Goal: Transaction & Acquisition: Book appointment/travel/reservation

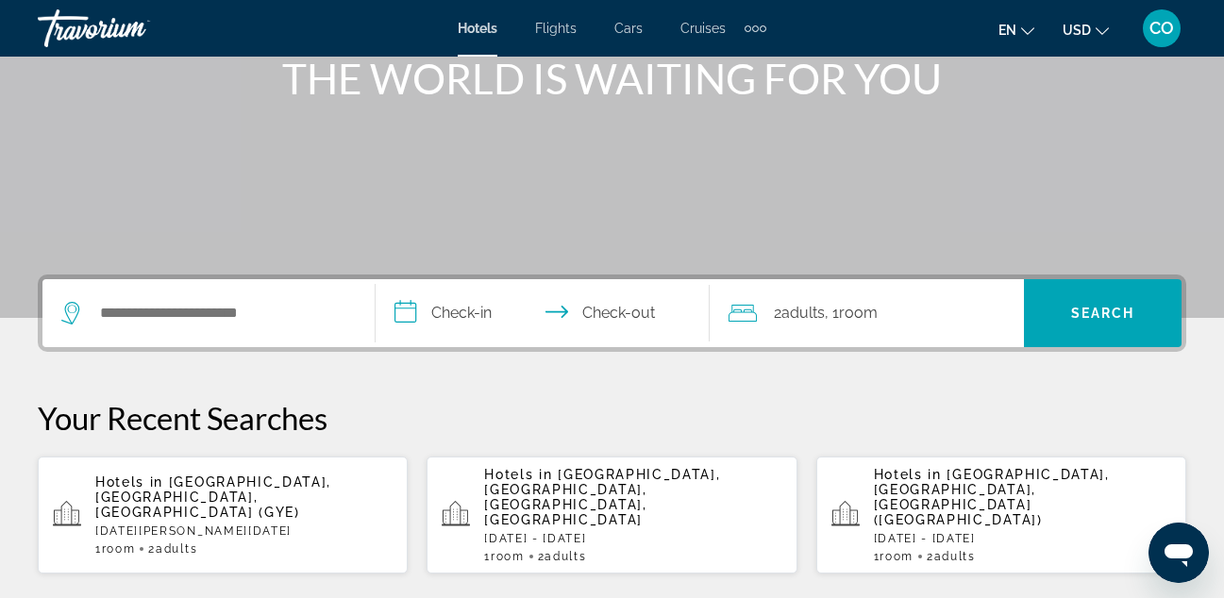
scroll to position [249, 0]
click at [296, 319] on input "Search hotel destination" at bounding box center [222, 312] width 248 height 28
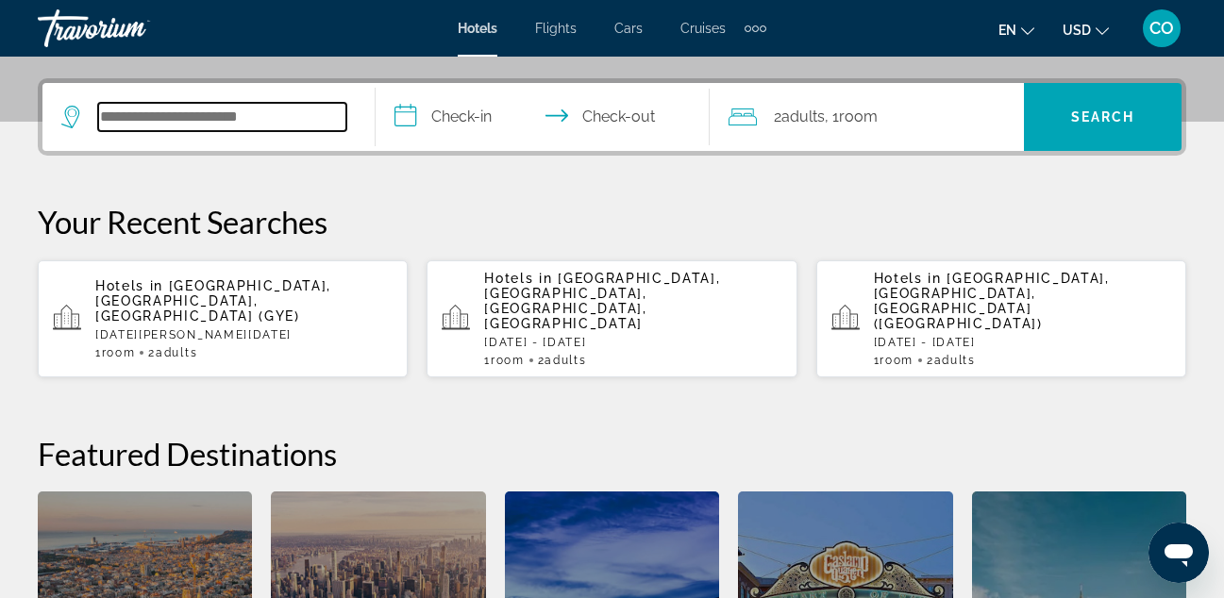
scroll to position [462, 0]
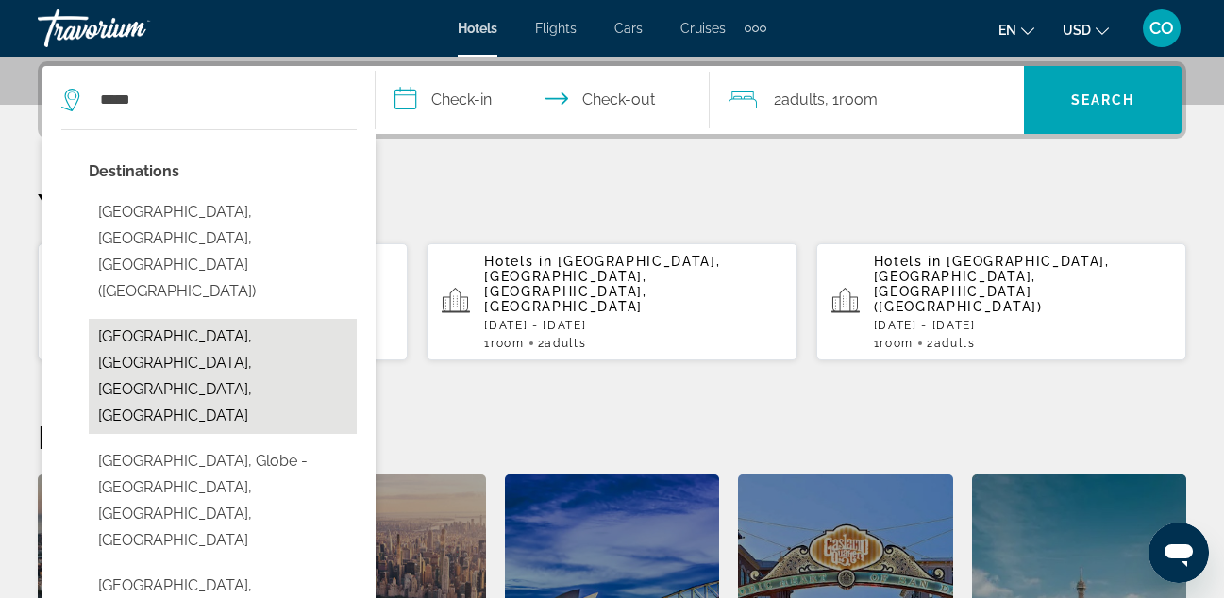
click at [278, 319] on button "[GEOGRAPHIC_DATA], [GEOGRAPHIC_DATA], [GEOGRAPHIC_DATA], [GEOGRAPHIC_DATA]" at bounding box center [223, 376] width 268 height 115
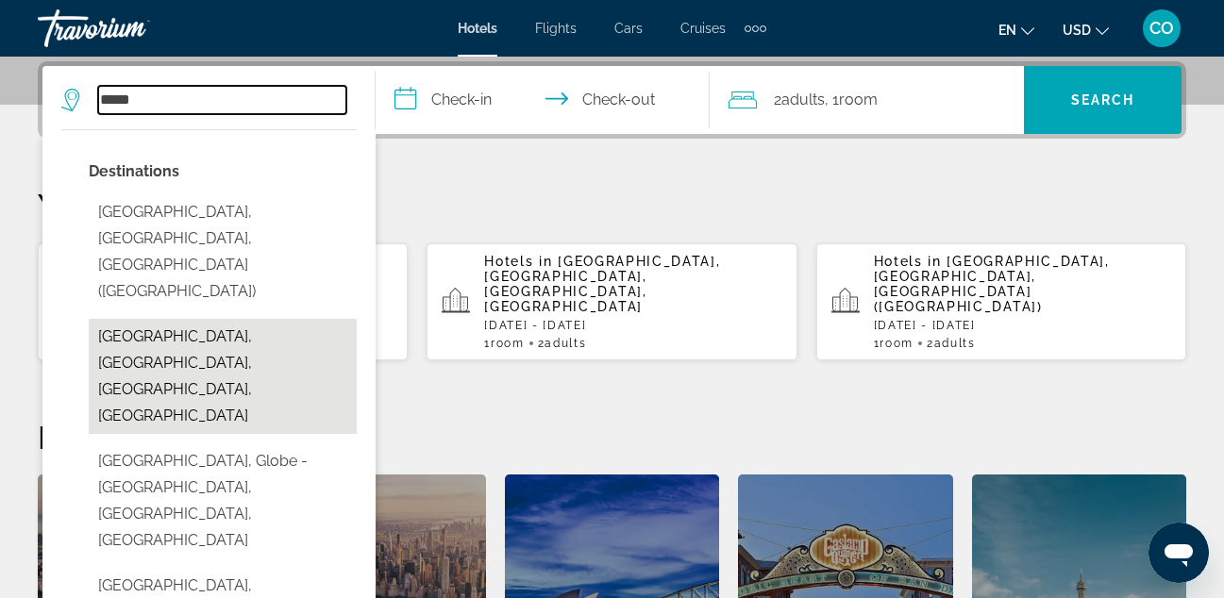
type input "**********"
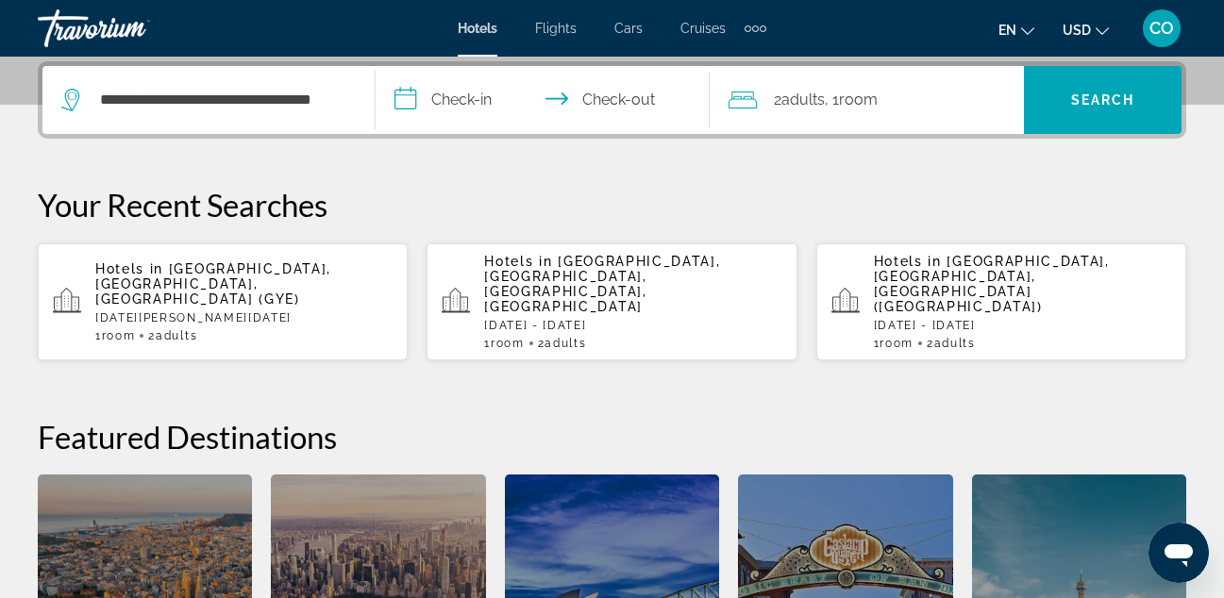
click at [481, 95] on input "**********" at bounding box center [546, 103] width 341 height 74
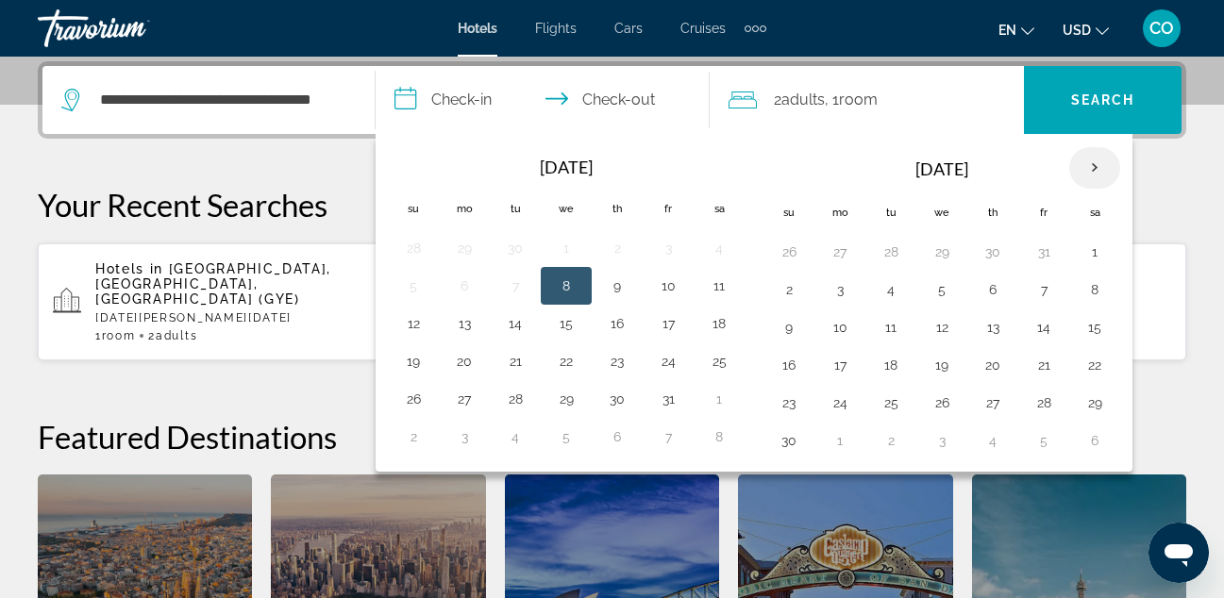
click at [1091, 164] on th "Next month" at bounding box center [1095, 168] width 51 height 42
click at [1088, 354] on button "27" at bounding box center [1095, 365] width 30 height 26
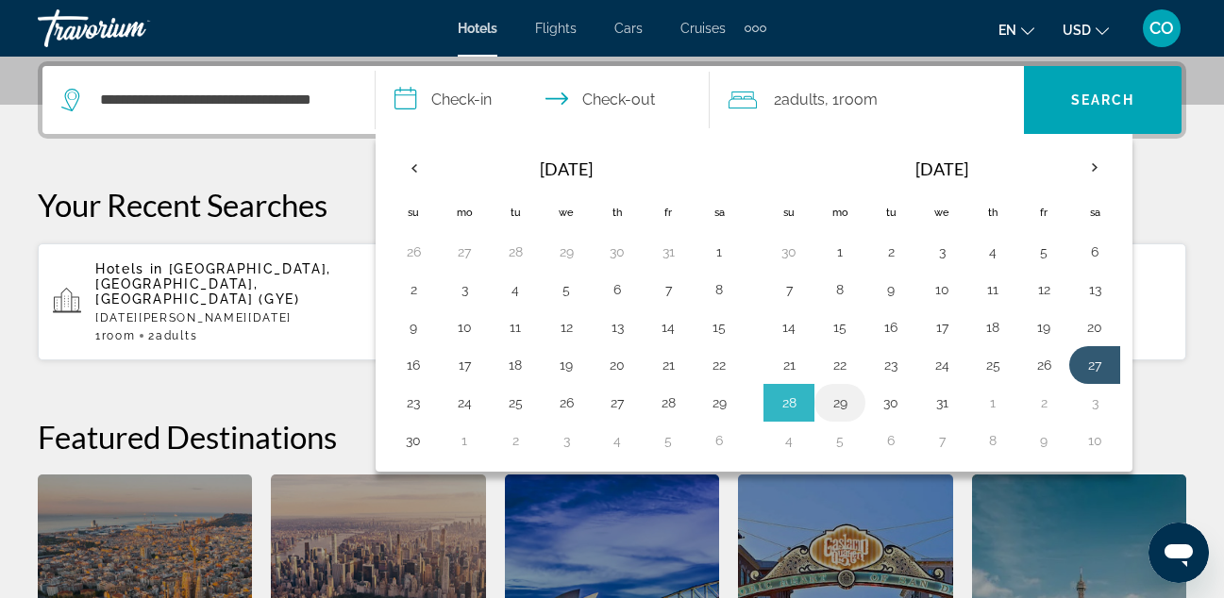
click at [843, 406] on button "29" at bounding box center [840, 403] width 30 height 26
type input "**********"
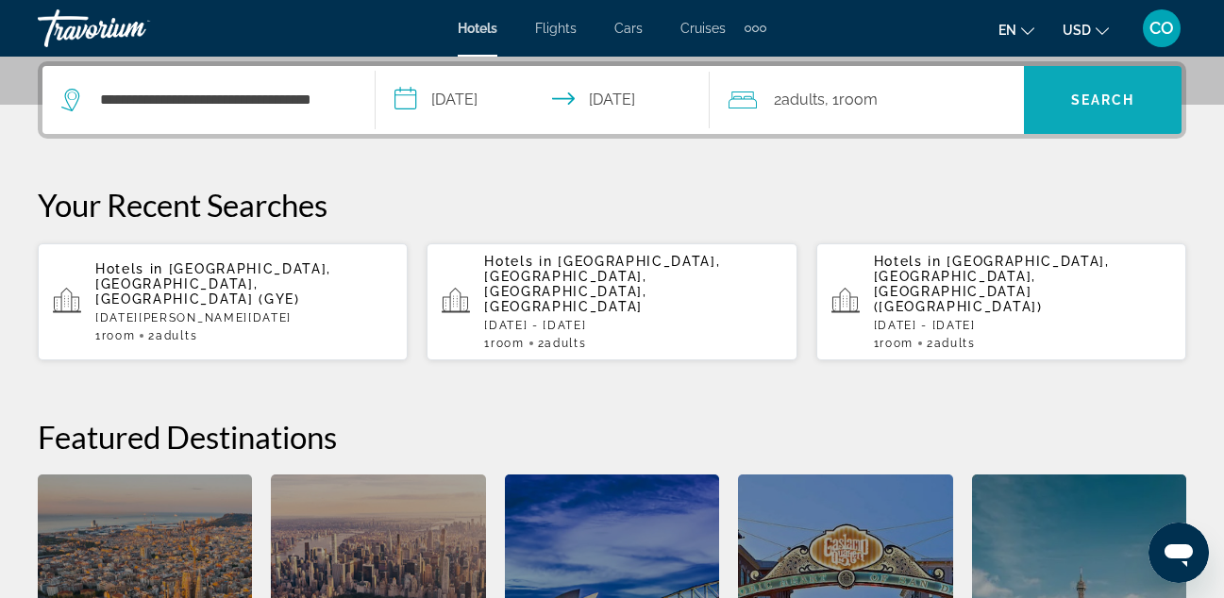
click at [1105, 105] on span "Search" at bounding box center [1103, 100] width 64 height 15
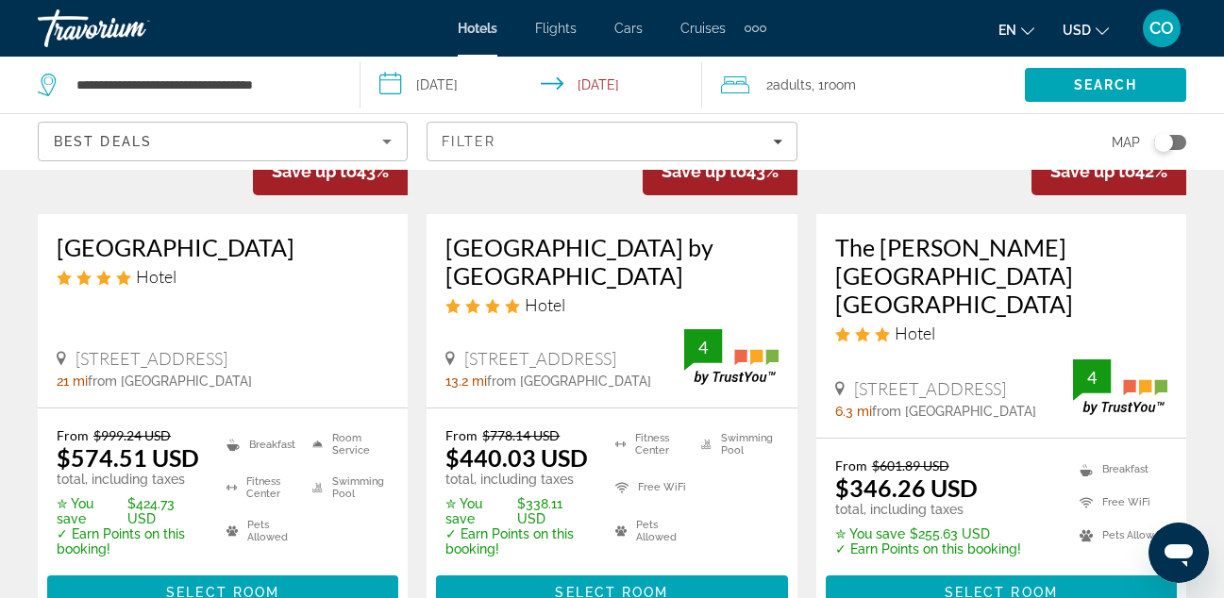
scroll to position [2882, 0]
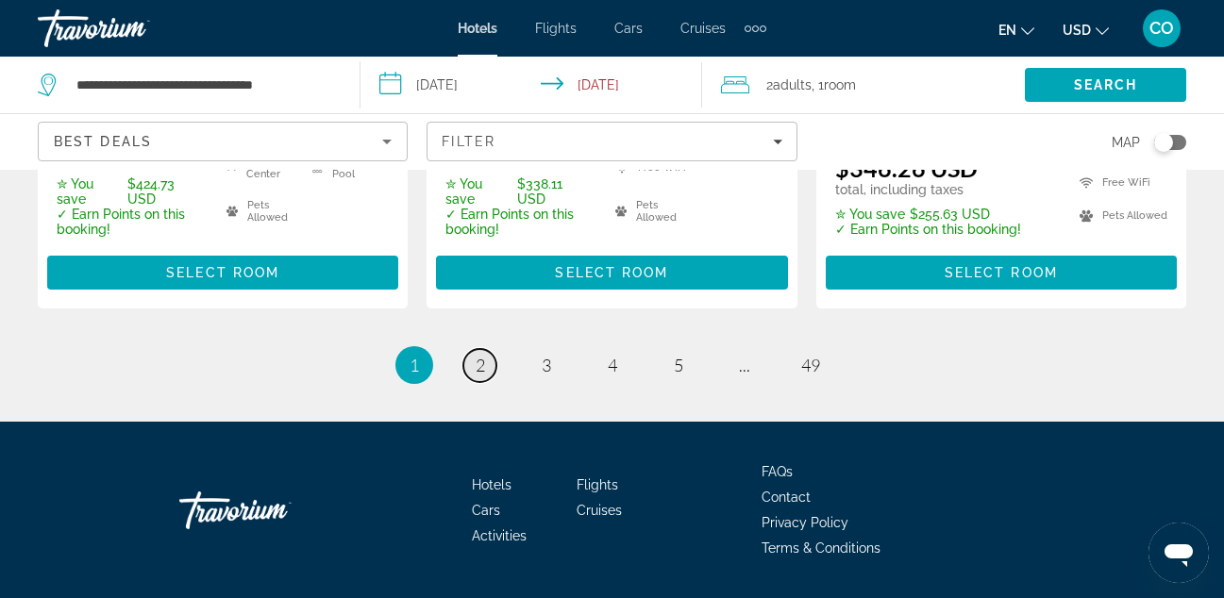
click at [480, 355] on span "2" at bounding box center [480, 365] width 9 height 21
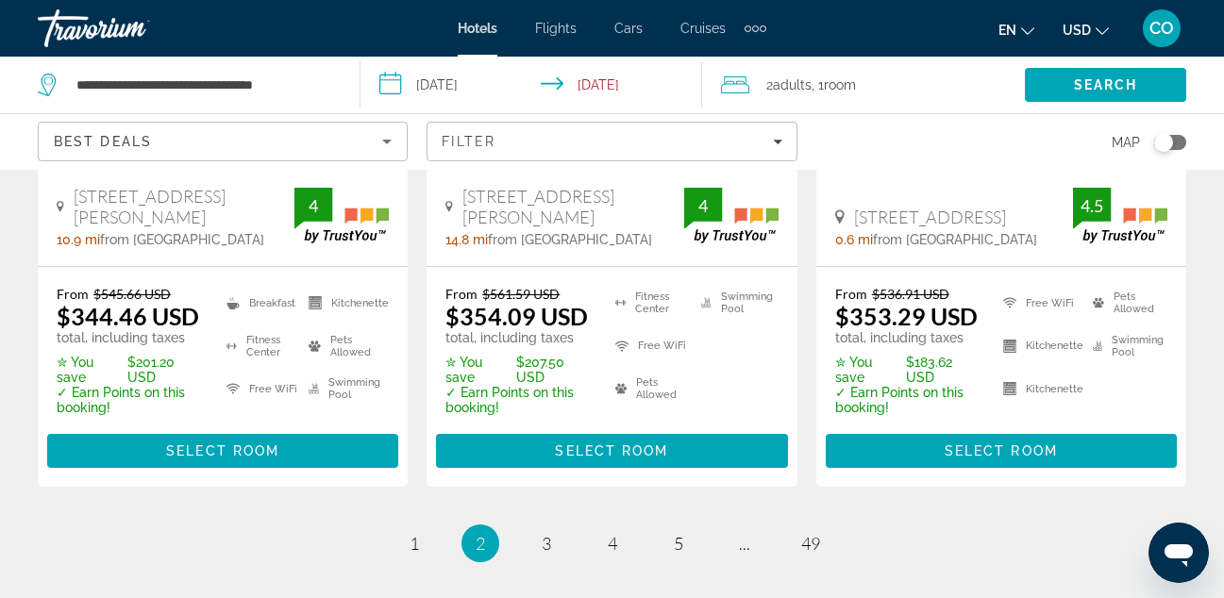
scroll to position [2787, 0]
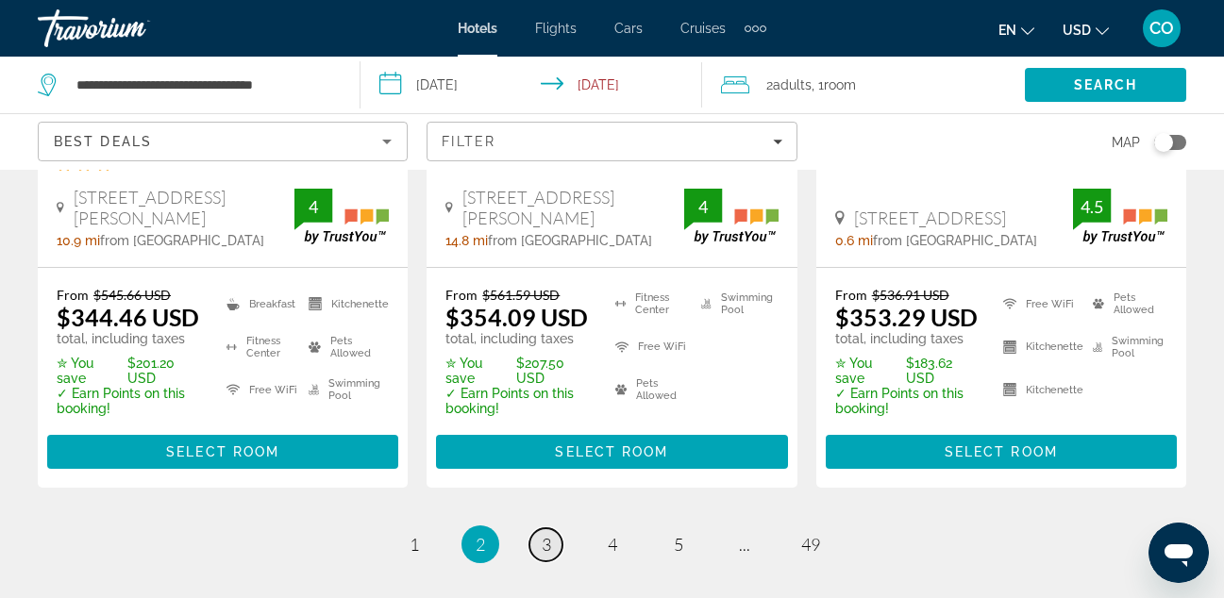
click at [552, 529] on link "page 3" at bounding box center [546, 545] width 33 height 33
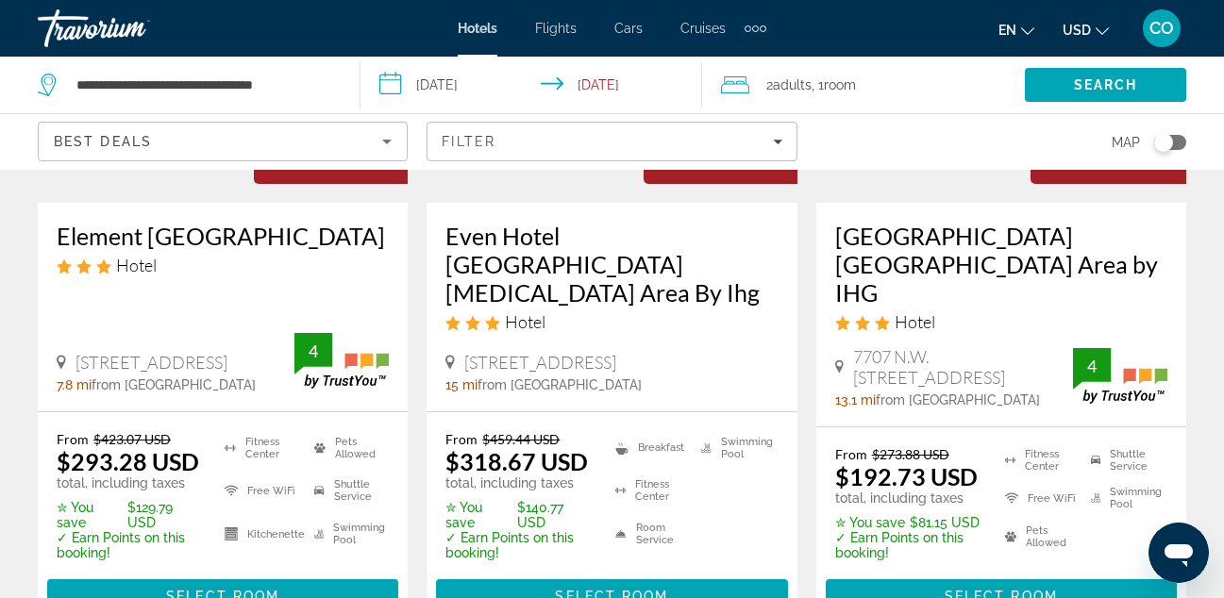
scroll to position [1119, 0]
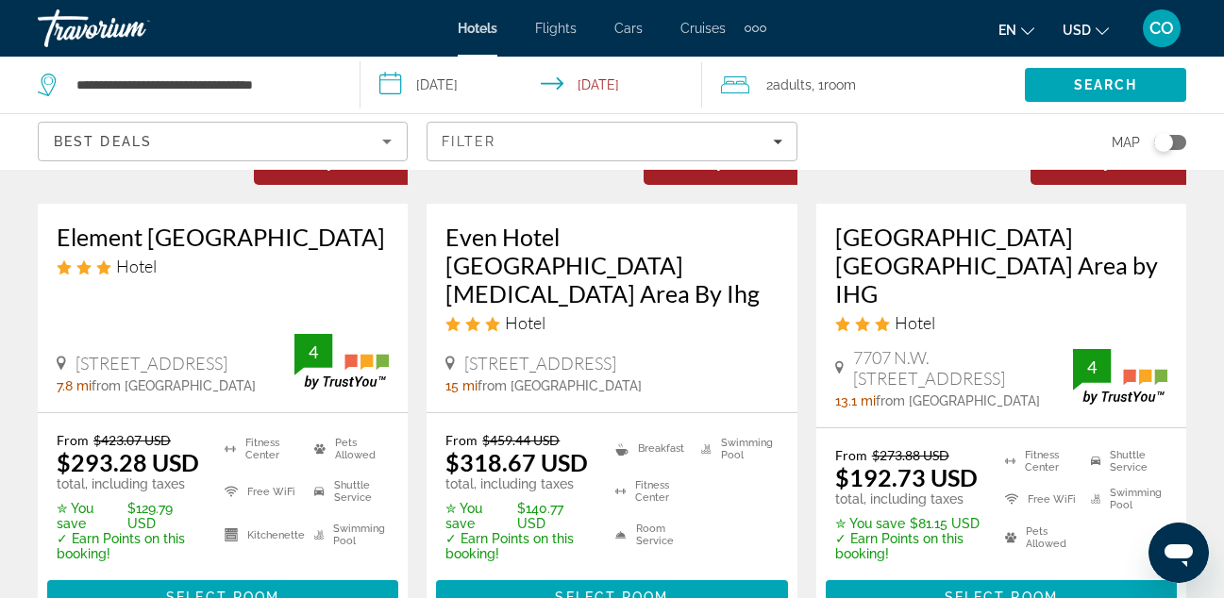
click at [911, 187] on figure "Main content" at bounding box center [1002, 53] width 370 height 302
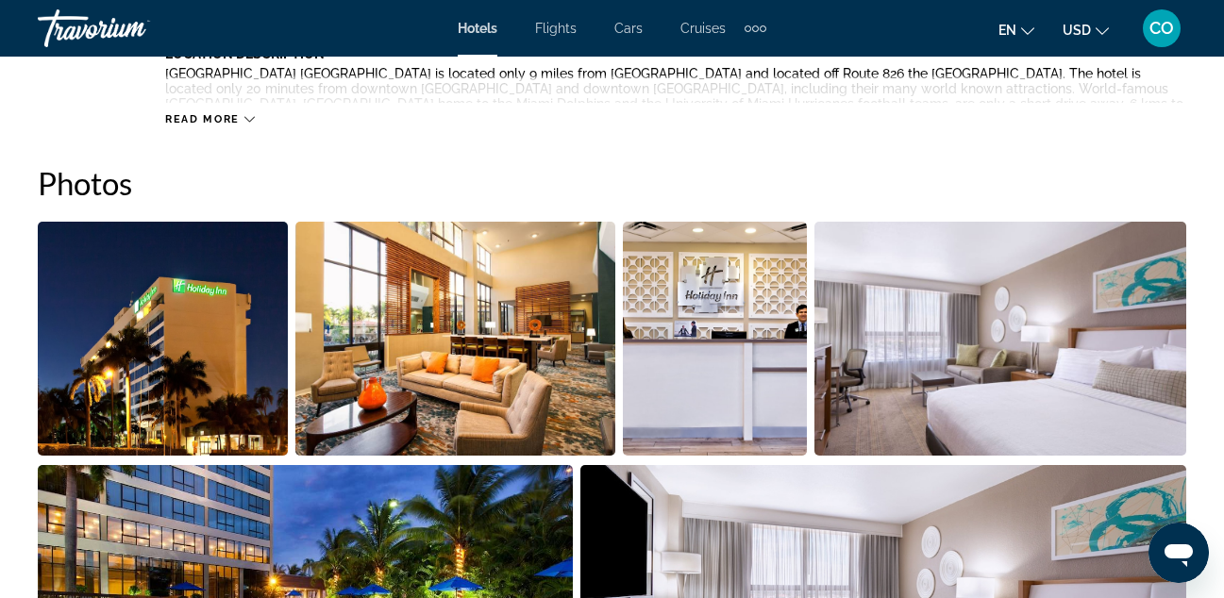
scroll to position [1195, 0]
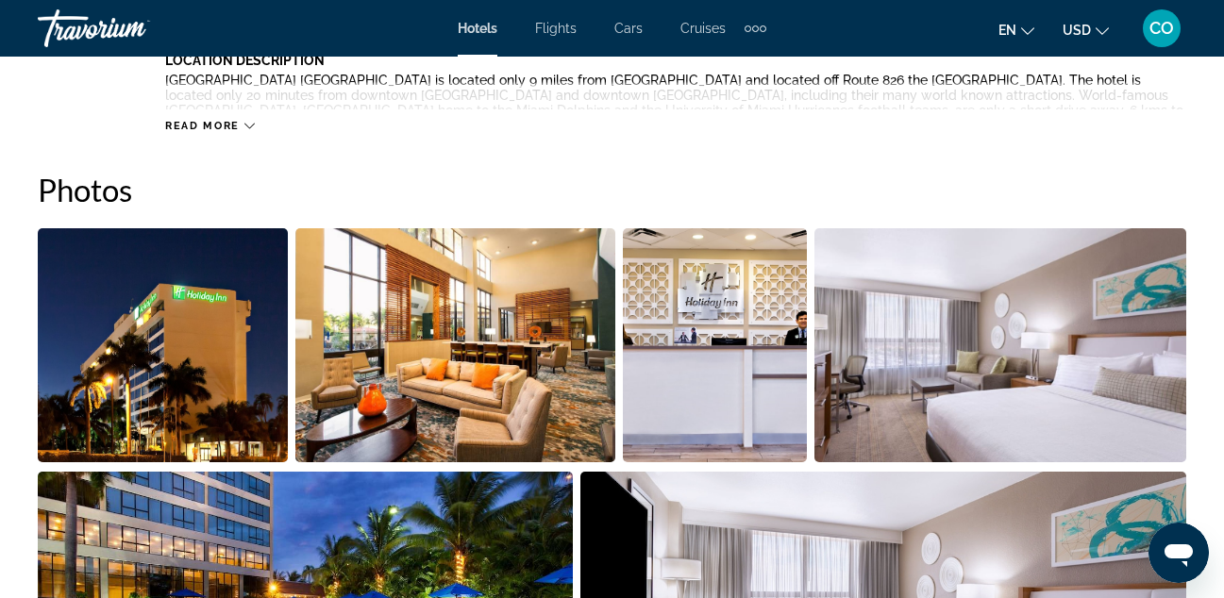
click at [111, 345] on img "Open full-screen image slider" at bounding box center [163, 345] width 250 height 234
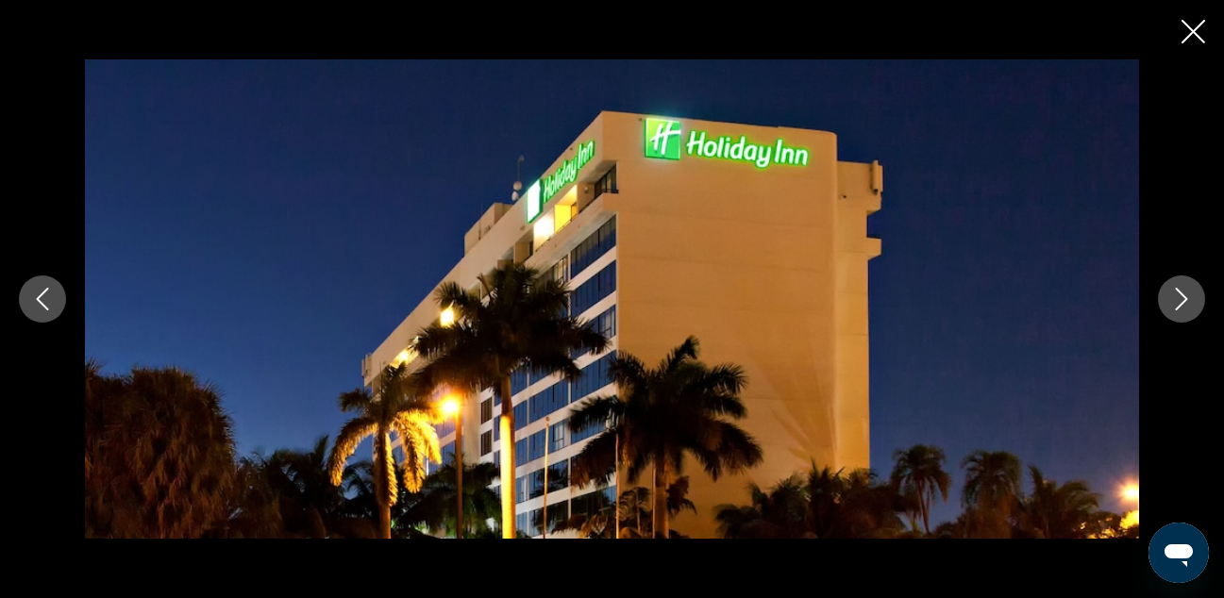
click at [1191, 35] on icon "Close slideshow" at bounding box center [1194, 32] width 24 height 24
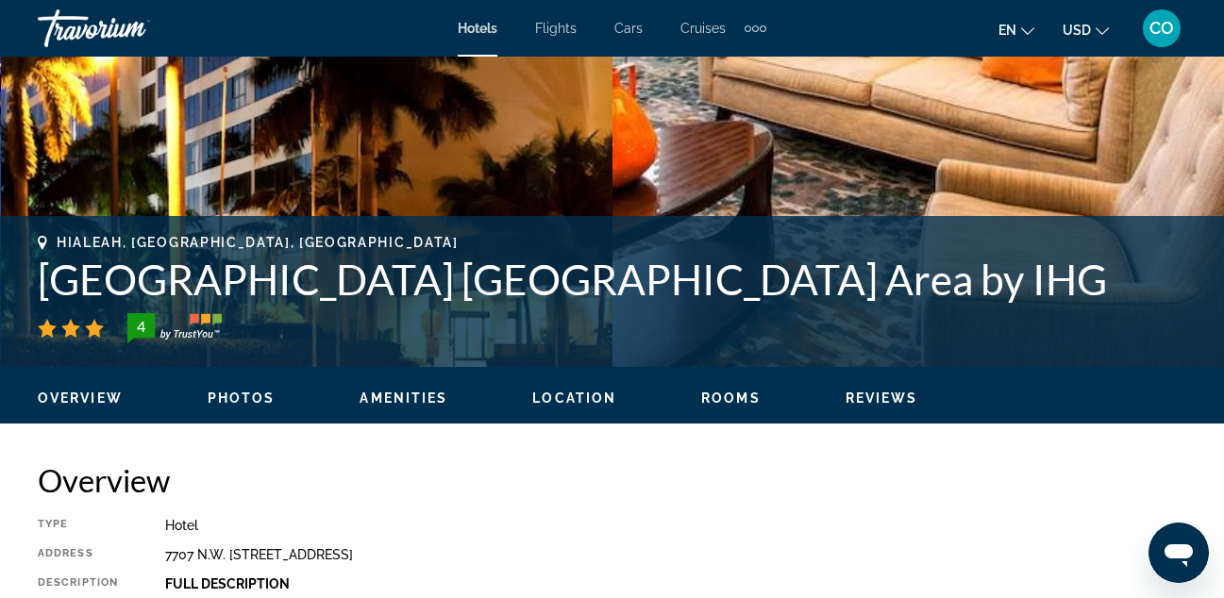
scroll to position [659, 0]
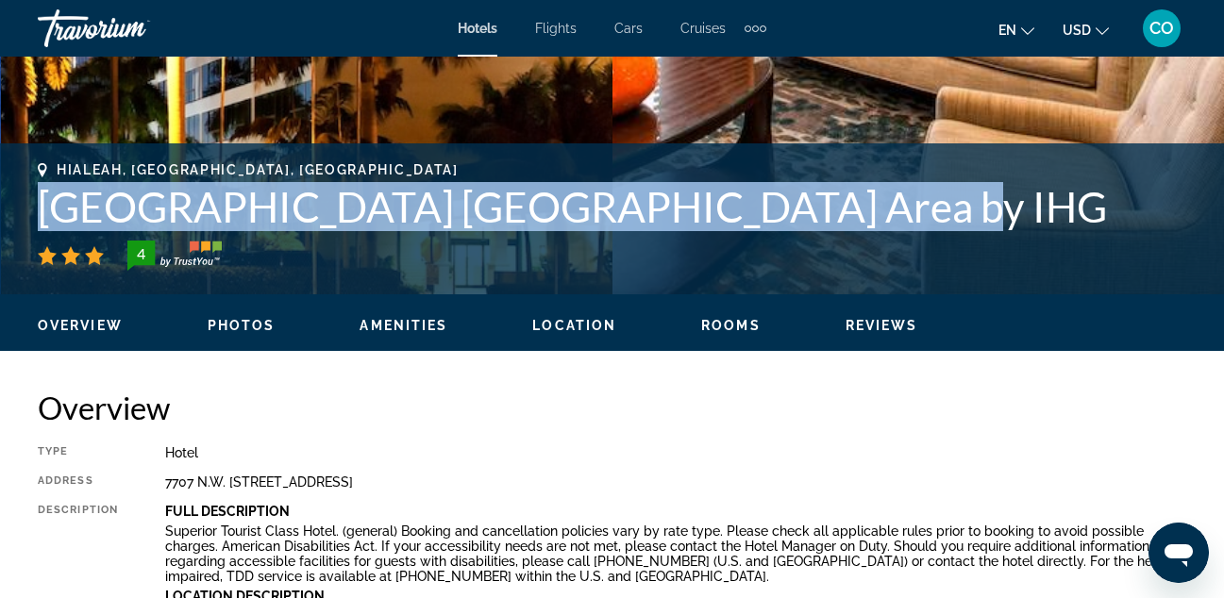
drag, startPoint x: 41, startPoint y: 211, endPoint x: 905, endPoint y: 214, distance: 864.7
click at [905, 214] on h1 "[GEOGRAPHIC_DATA] [GEOGRAPHIC_DATA] Area by IHG" at bounding box center [612, 206] width 1149 height 49
copy h1 "[GEOGRAPHIC_DATA] [GEOGRAPHIC_DATA] Area by IHG"
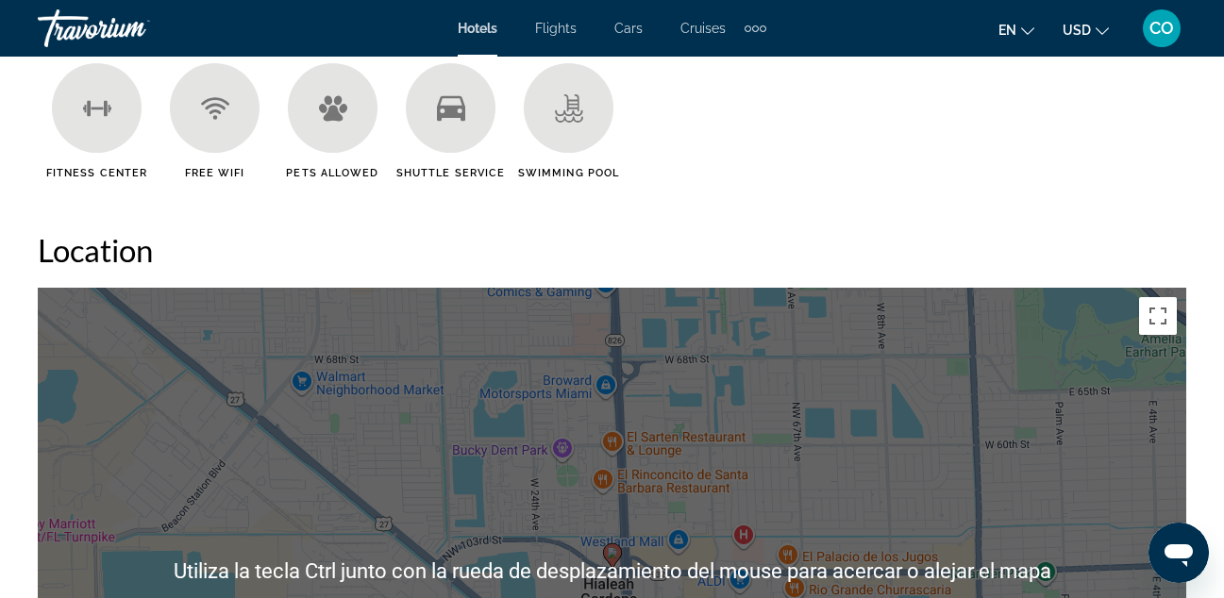
scroll to position [1855, 0]
